Goal: Transaction & Acquisition: Obtain resource

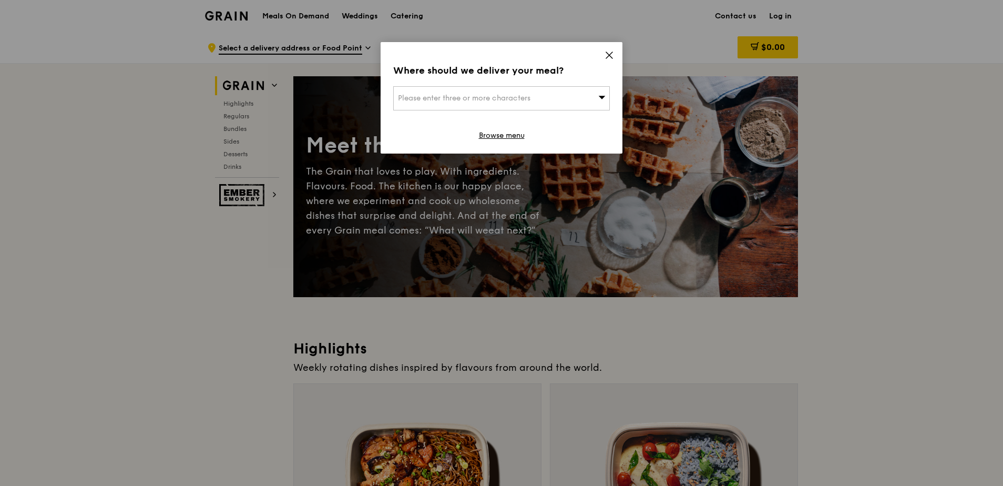
click at [612, 59] on icon at bounding box center [609, 54] width 9 height 9
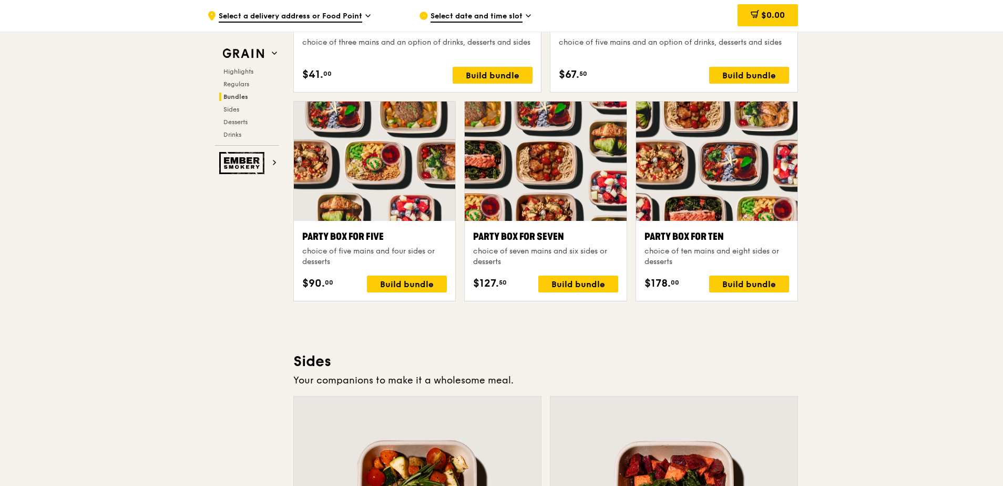
scroll to position [2209, 0]
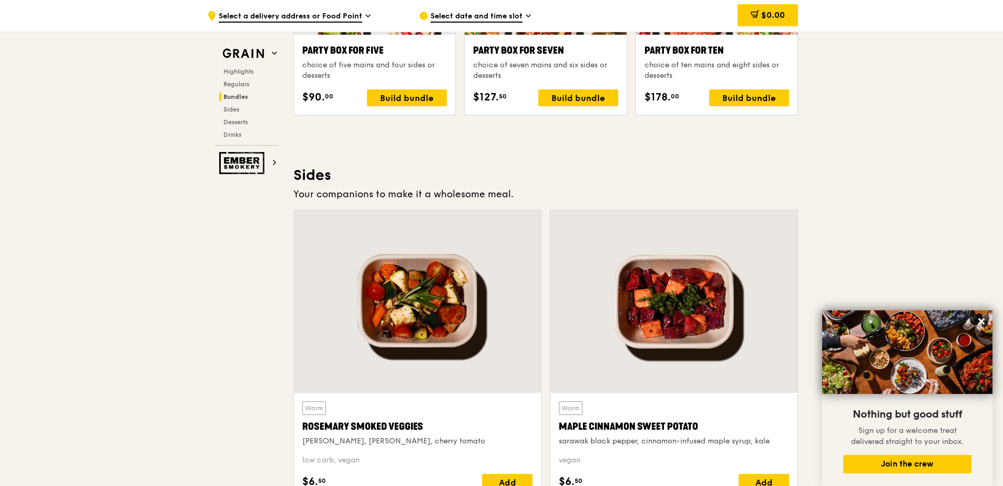
drag, startPoint x: 1003, startPoint y: 249, endPoint x: 1015, endPoint y: 347, distance: 98.6
click at [1003, 347] on html "Grain logo Meals On Demand Weddings Catering Contact us Log in .cls-1 { fill: n…" at bounding box center [501, 189] width 1003 height 4796
click at [956, 272] on div ".cls-1 { fill: none; stroke: #fff; stroke-linecap: round; stroke-linejoin: roun…" at bounding box center [501, 38] width 1003 height 4430
drag, startPoint x: 1002, startPoint y: 265, endPoint x: 1003, endPoint y: 298, distance: 33.2
click at [1003, 298] on html "Grain logo Meals On Demand Weddings Catering Contact us Log in .cls-1 { fill: n…" at bounding box center [501, 189] width 1003 height 4796
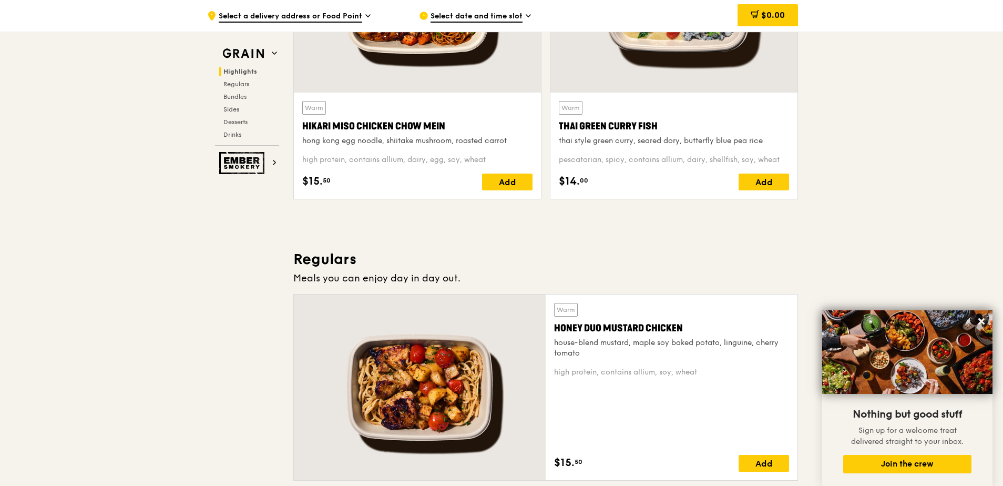
scroll to position [158, 0]
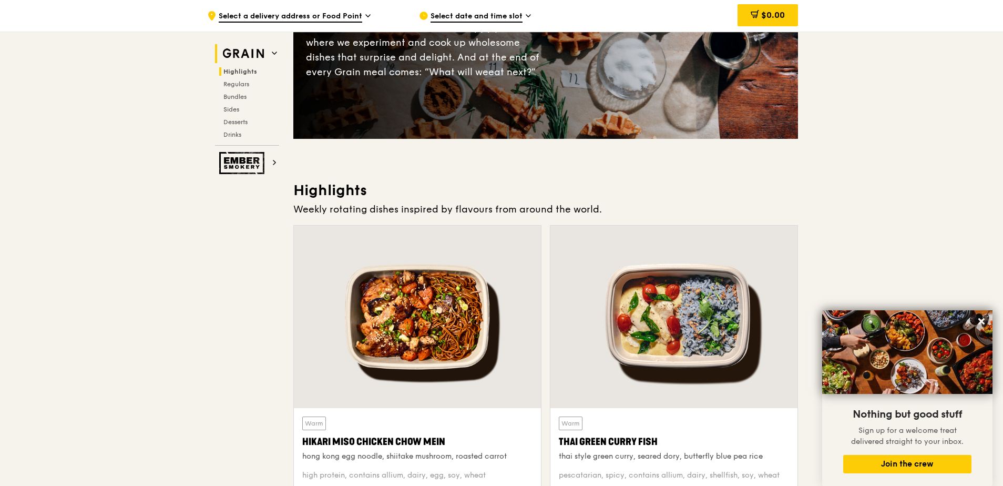
click at [267, 55] on img at bounding box center [243, 53] width 48 height 19
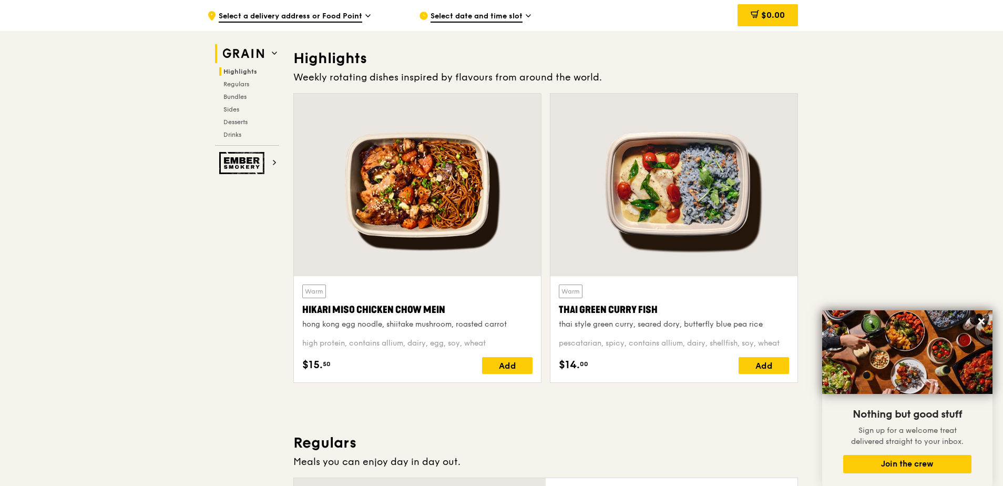
scroll to position [297, 0]
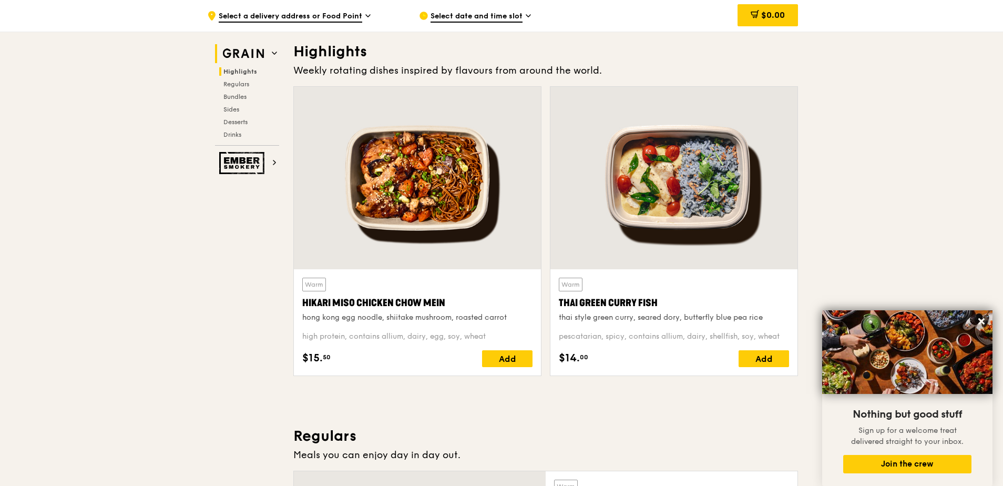
click at [267, 55] on img at bounding box center [243, 53] width 48 height 19
click at [365, 14] on icon at bounding box center [367, 15] width 5 height 9
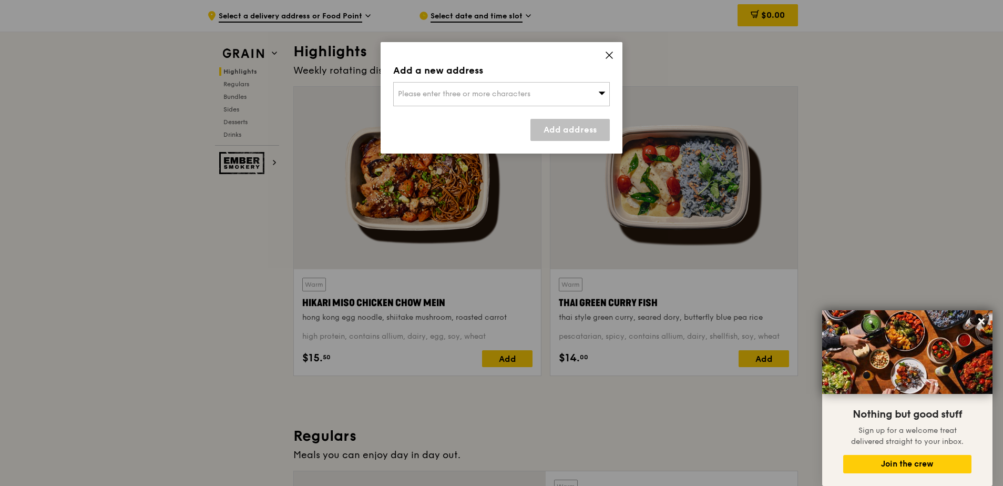
click at [608, 58] on icon at bounding box center [609, 54] width 9 height 9
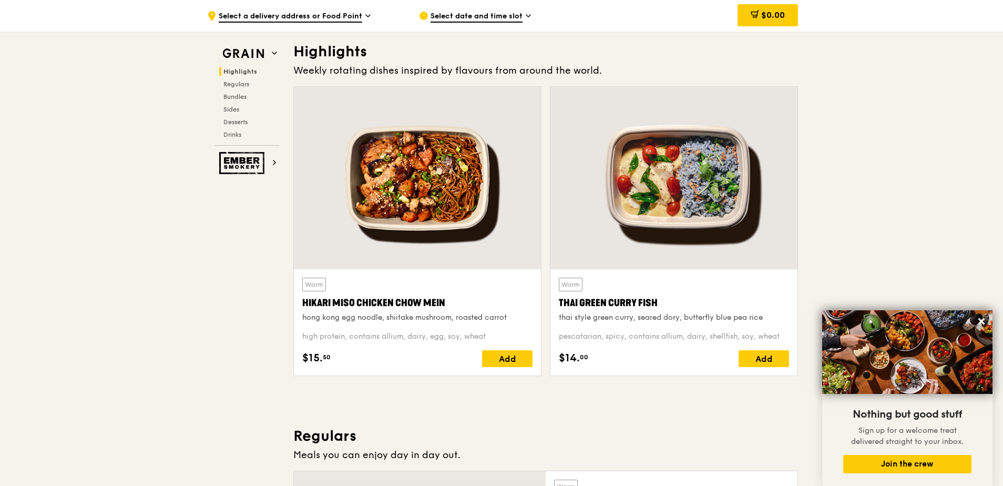
click at [525, 14] on div "Select date and time slot" at bounding box center [516, 16] width 195 height 32
click at [361, 19] on span "Select a delivery address or Food Point" at bounding box center [291, 17] width 144 height 12
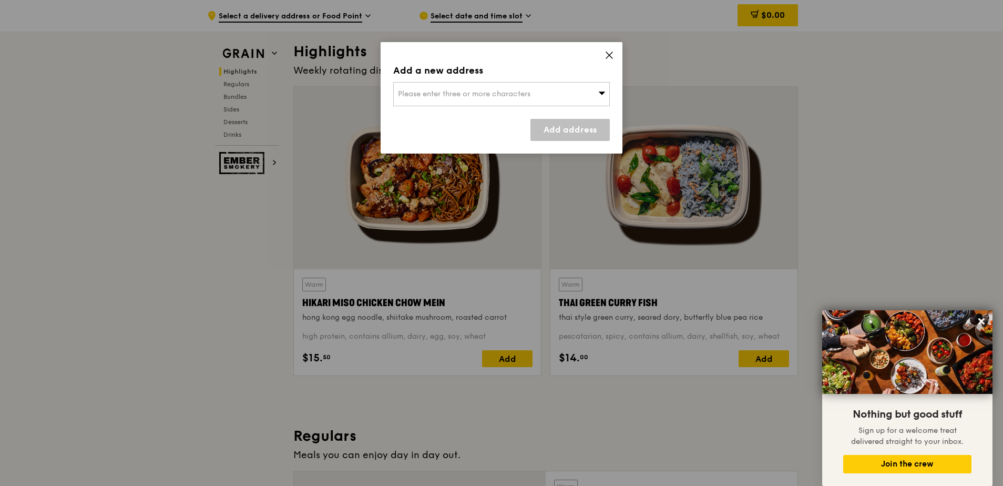
click at [608, 54] on icon at bounding box center [609, 55] width 6 height 6
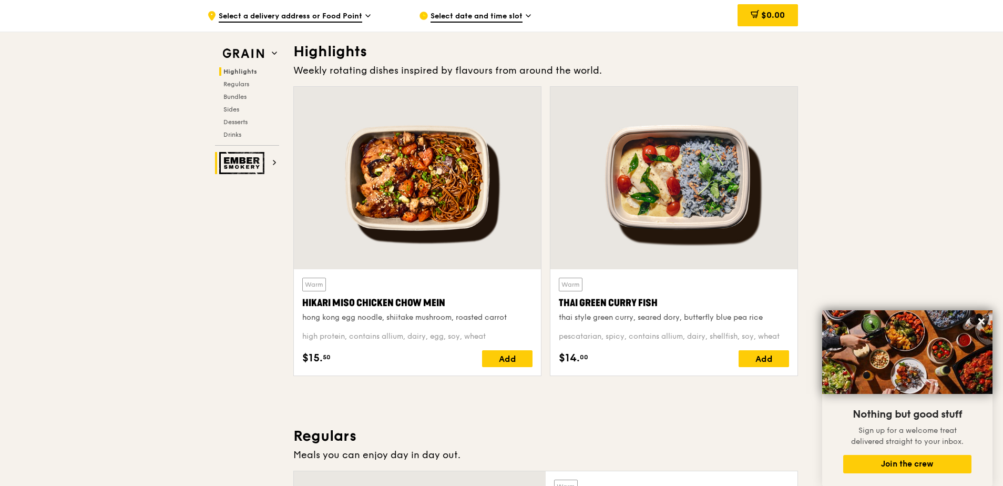
click at [256, 161] on img at bounding box center [243, 163] width 48 height 22
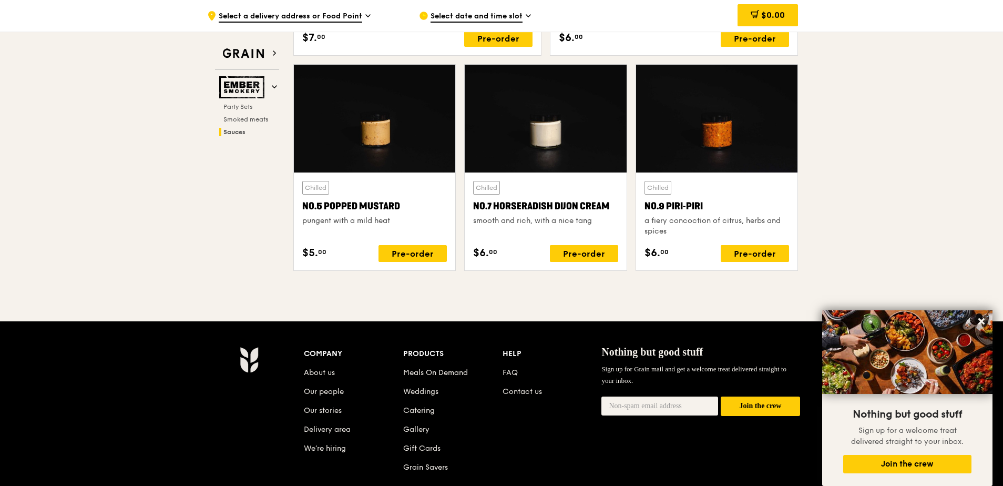
scroll to position [1134, 0]
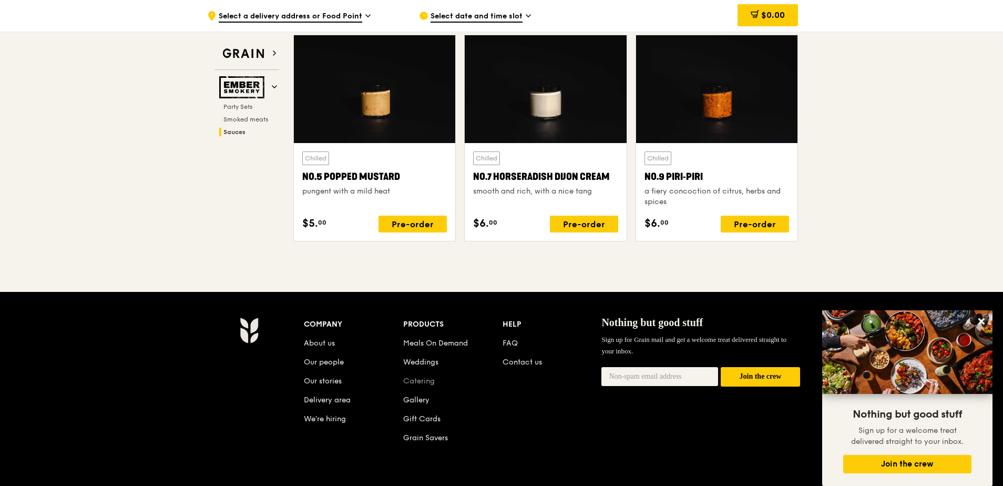
click at [421, 377] on link "Catering" at bounding box center [419, 381] width 32 height 9
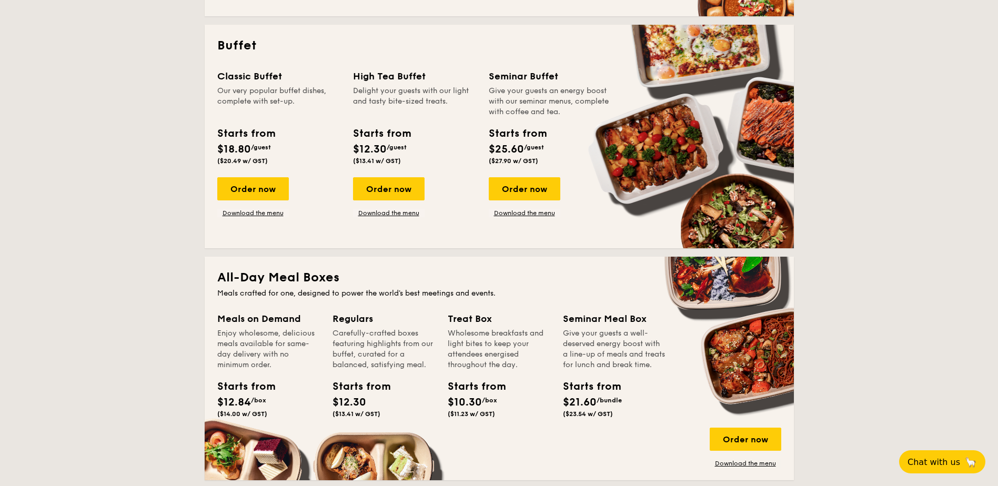
scroll to position [210, 0]
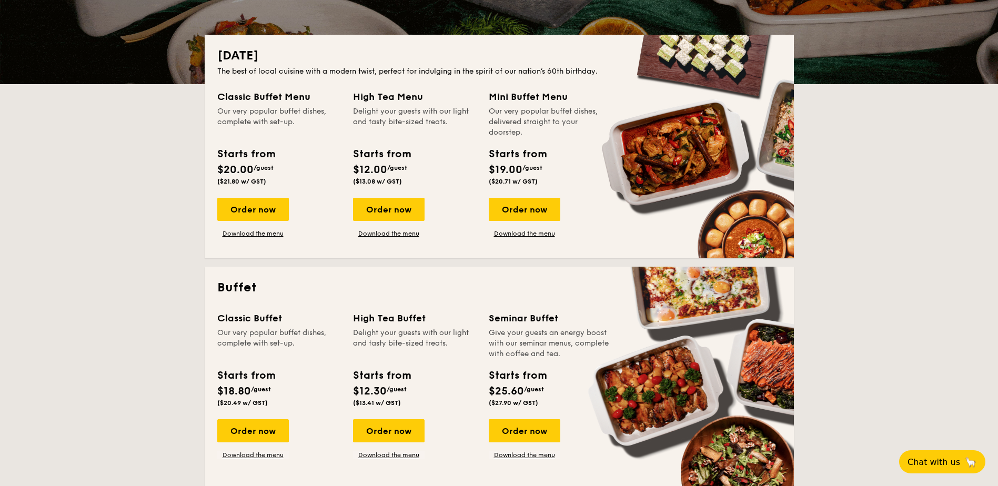
click at [252, 450] on div "Order now Download the menu" at bounding box center [253, 439] width 72 height 40
click at [251, 455] on link "Download the menu" at bounding box center [253, 455] width 72 height 8
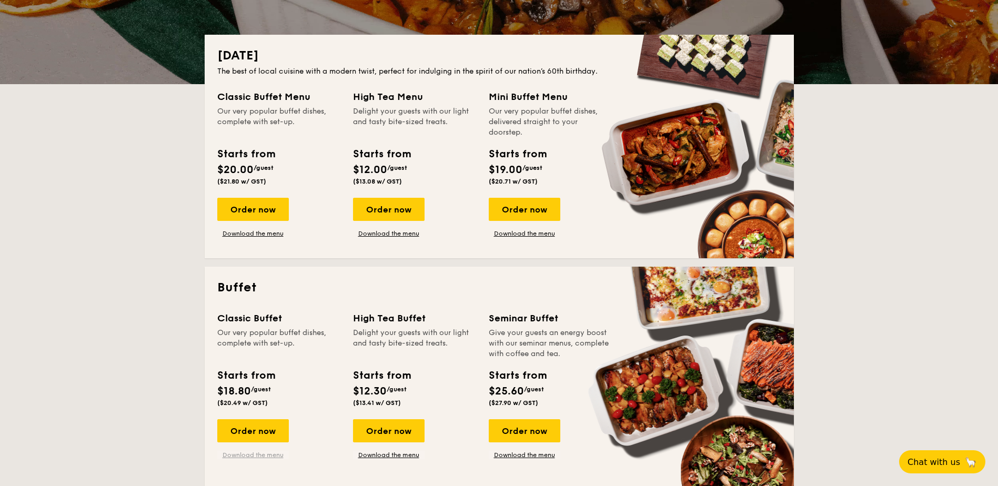
click at [264, 454] on link "Download the menu" at bounding box center [253, 455] width 72 height 8
